Goal: Task Accomplishment & Management: Use online tool/utility

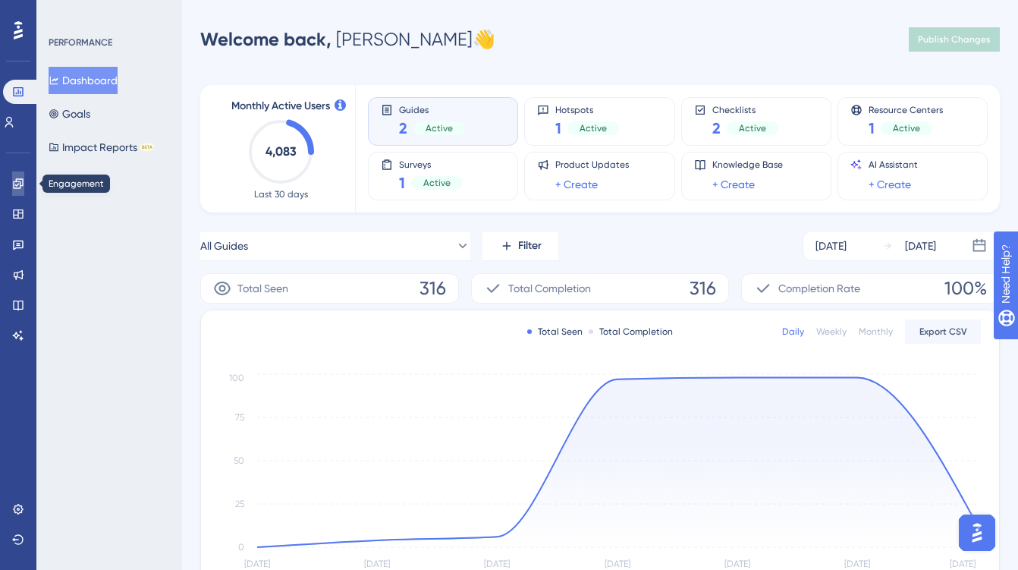
click at [23, 184] on icon at bounding box center [18, 183] width 10 height 10
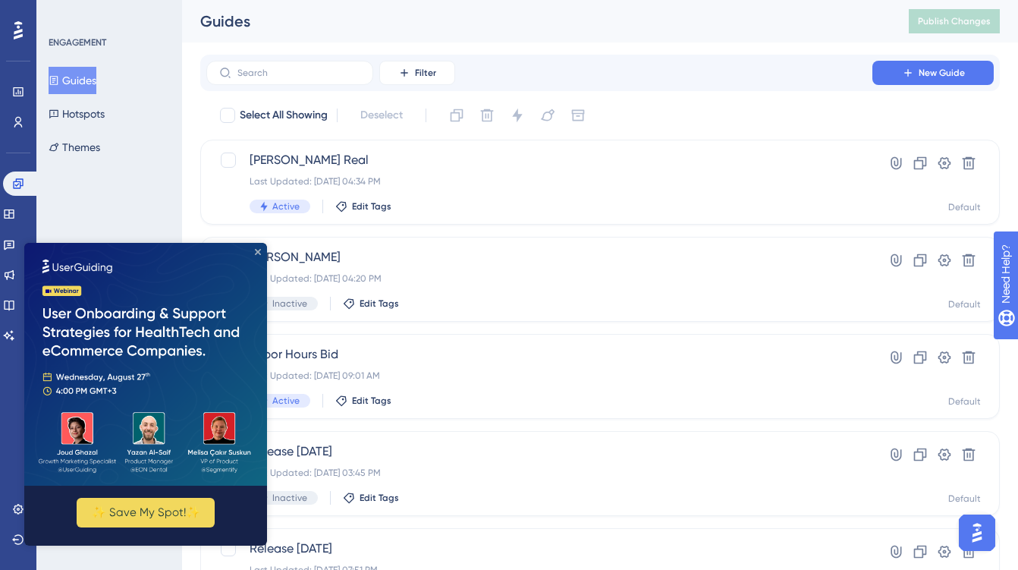
click at [257, 249] on icon "Close Preview" at bounding box center [258, 252] width 6 height 6
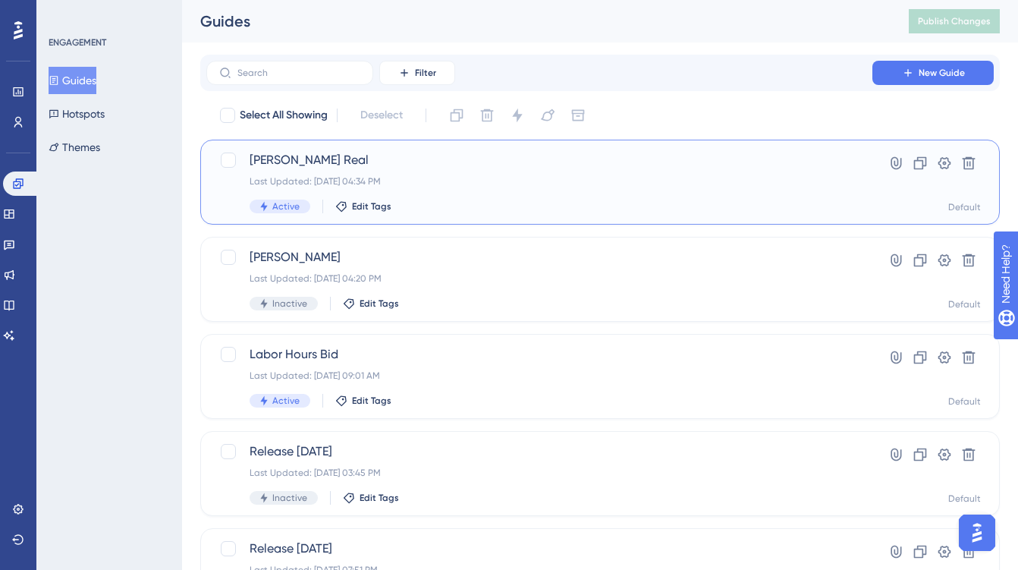
click at [508, 187] on div "Diana Demo Real Last Updated: Aug 13 2025, 04:34 PM Active Edit Tags" at bounding box center [540, 182] width 580 height 62
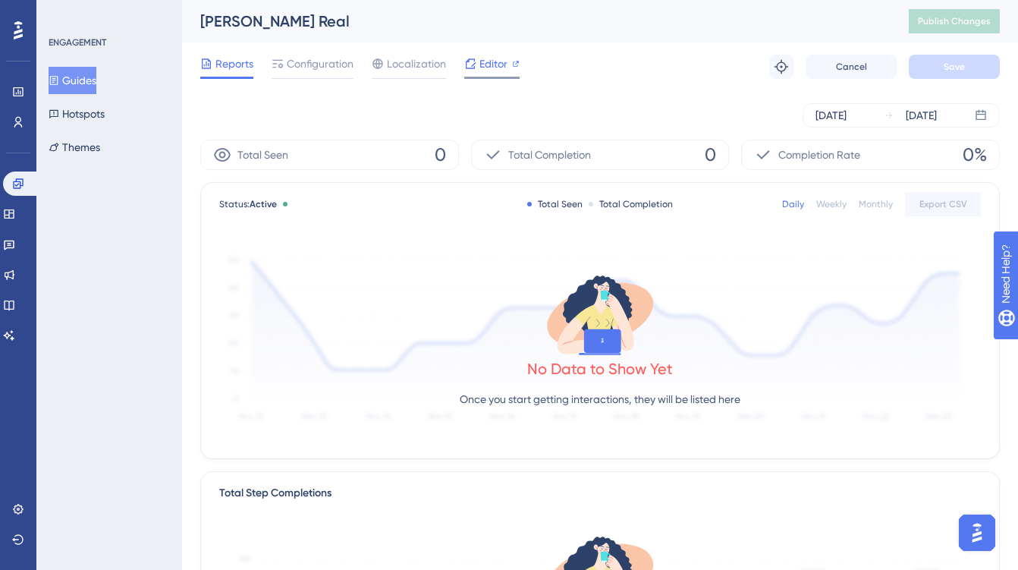
click at [492, 65] on span "Editor" at bounding box center [493, 64] width 28 height 18
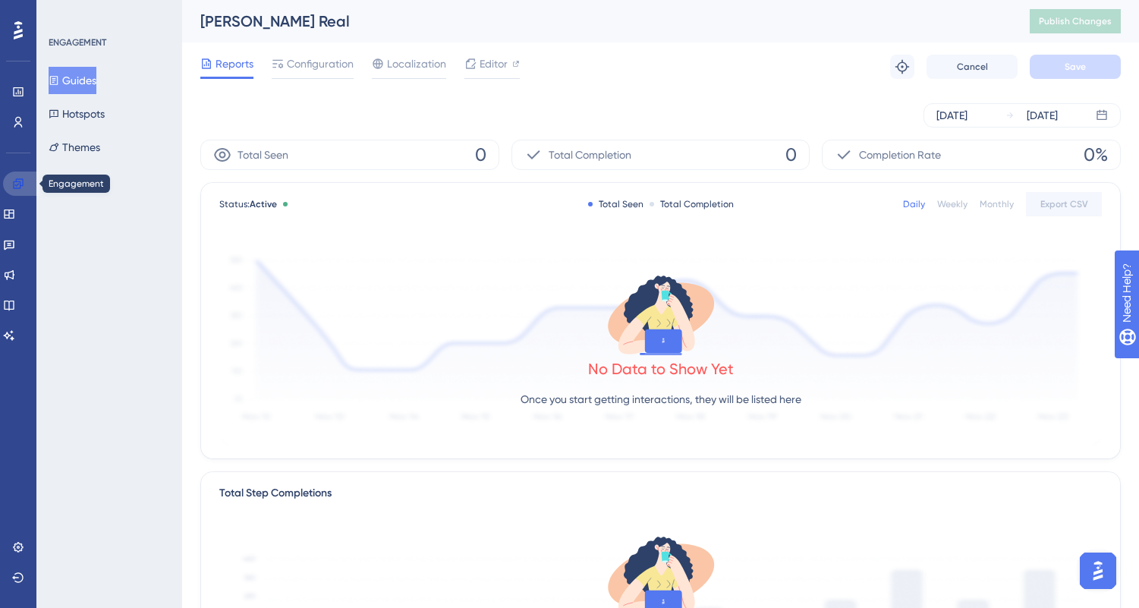
click at [27, 185] on link at bounding box center [21, 183] width 36 height 24
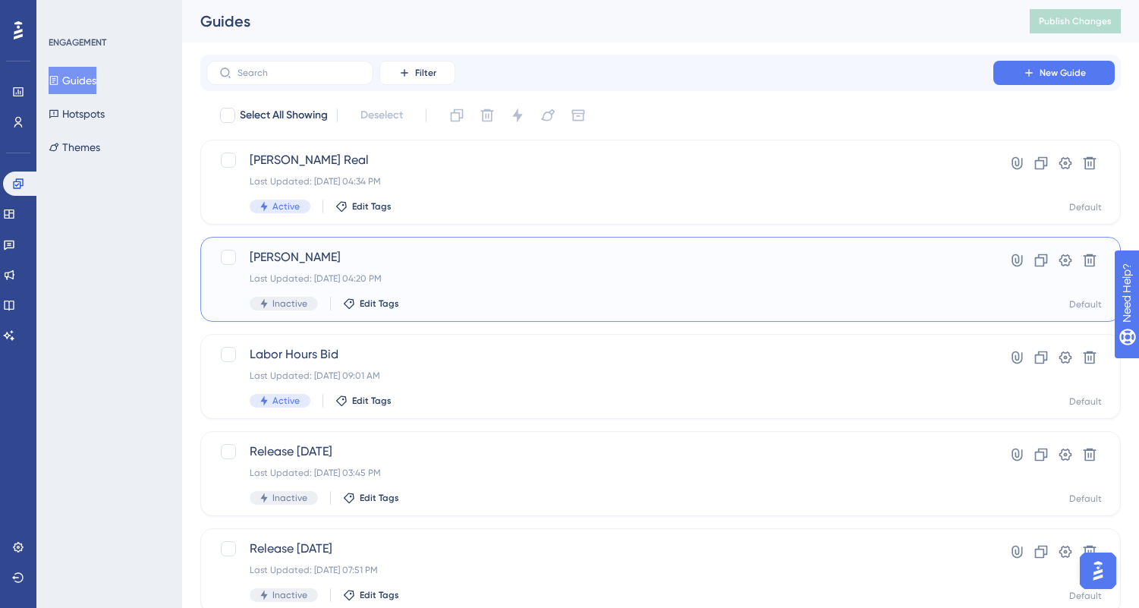
click at [459, 269] on div "Diana Demo Last Updated: Aug 13 2025, 04:20 PM Inactive Edit Tags" at bounding box center [600, 279] width 700 height 62
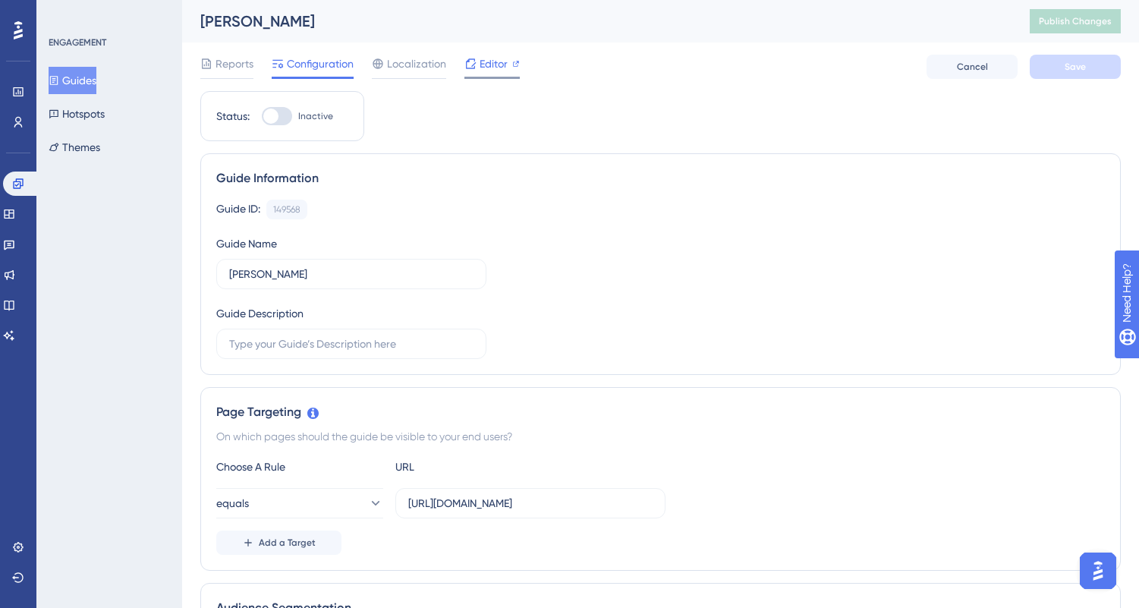
click at [490, 74] on div "Editor" at bounding box center [491, 67] width 55 height 24
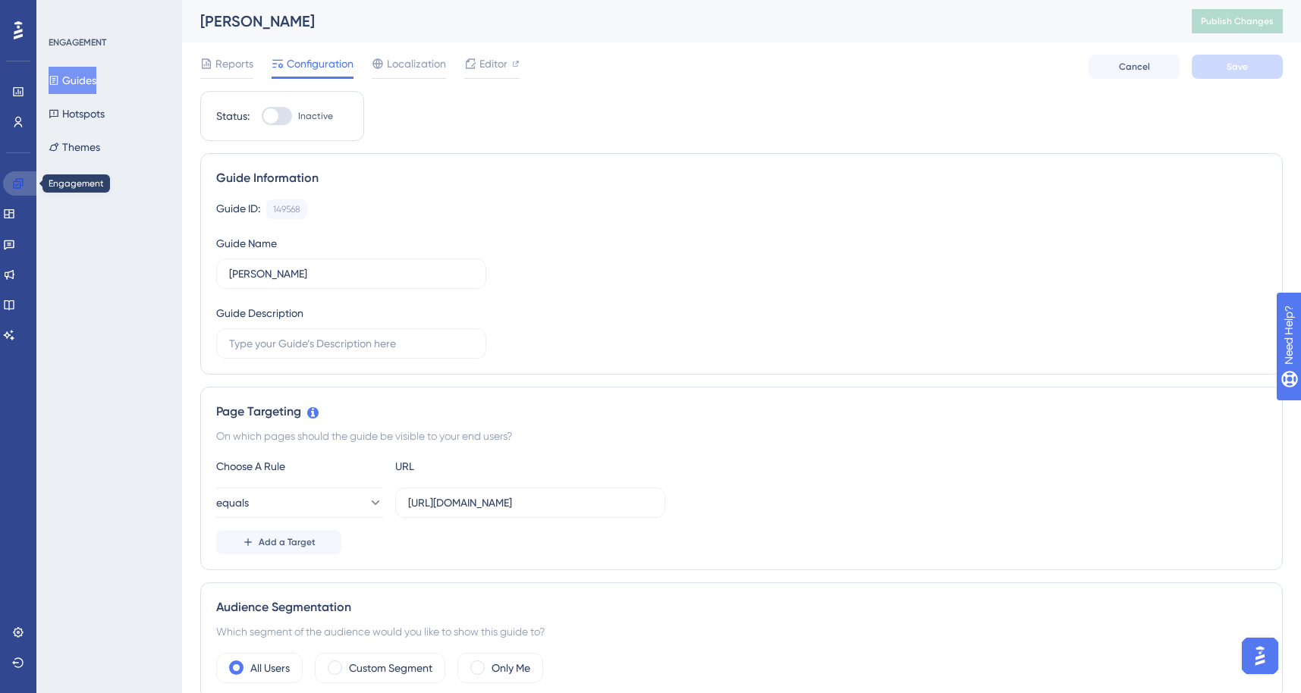
click at [17, 181] on icon at bounding box center [18, 183] width 10 height 10
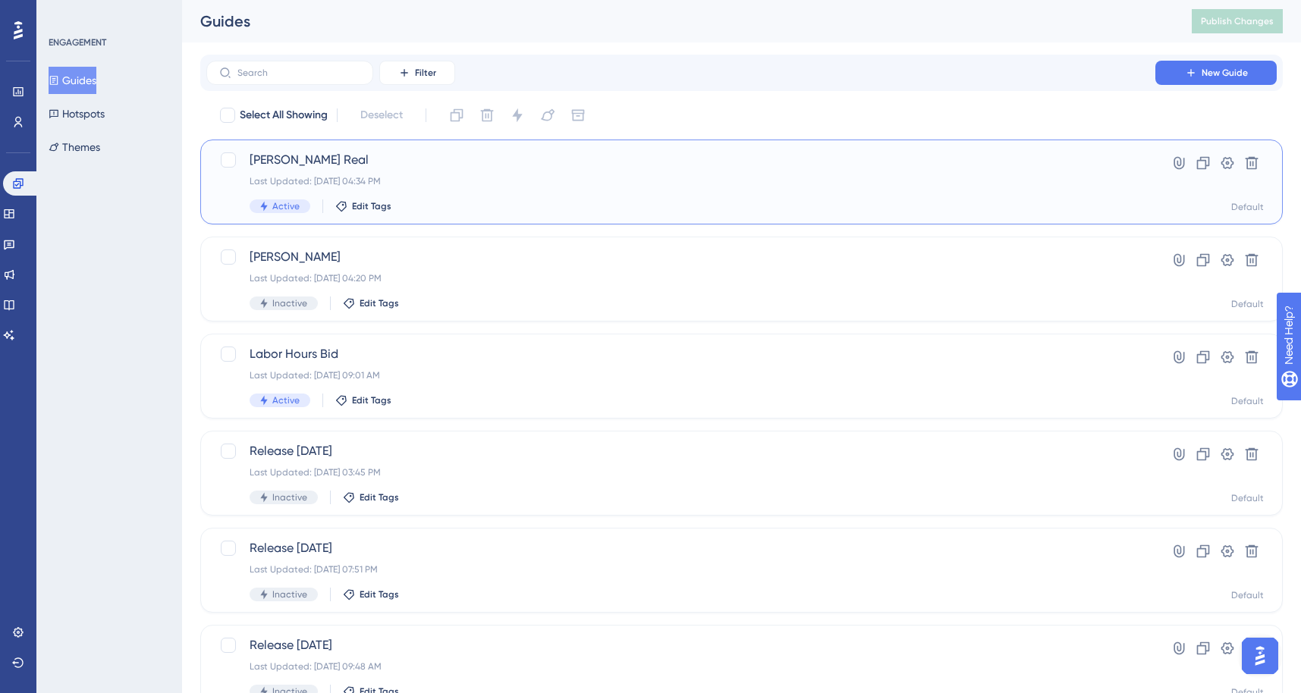
click at [492, 185] on div "Last Updated: Aug 13 2025, 04:34 PM" at bounding box center [681, 181] width 863 height 12
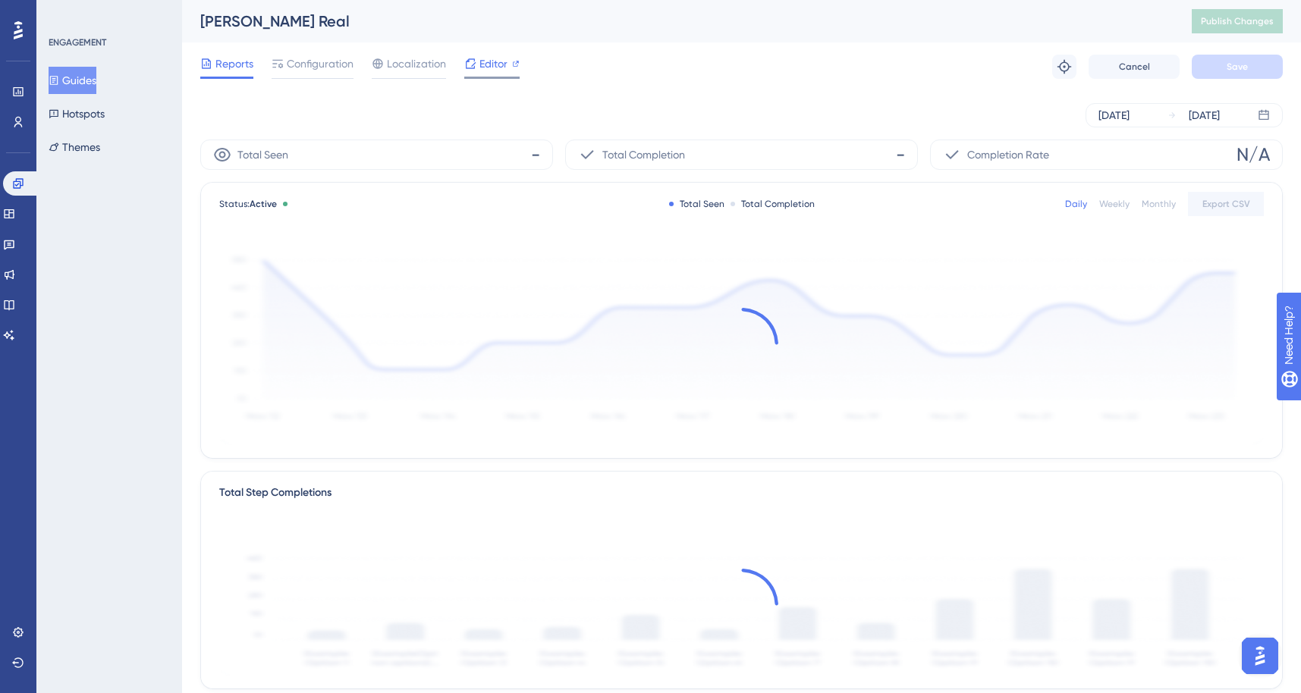
click at [486, 64] on span "Editor" at bounding box center [493, 64] width 28 height 18
